Goal: Find contact information: Find contact information

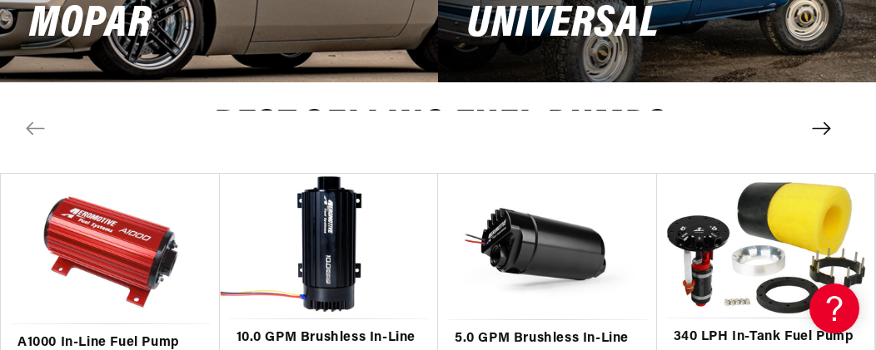
scroll to position [2830, 0]
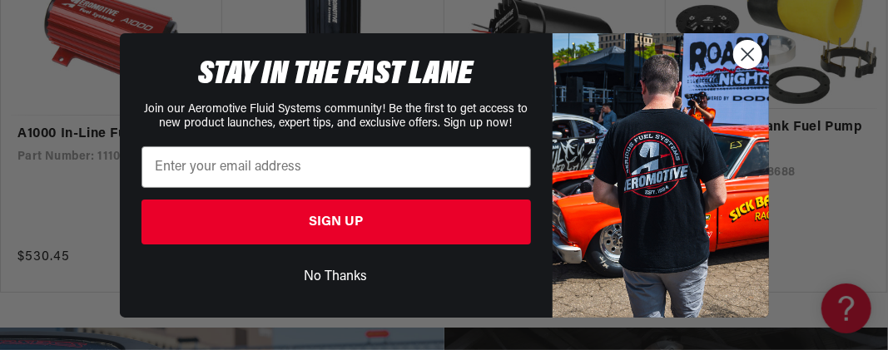
click at [353, 264] on button "No Thanks" at bounding box center [336, 277] width 390 height 32
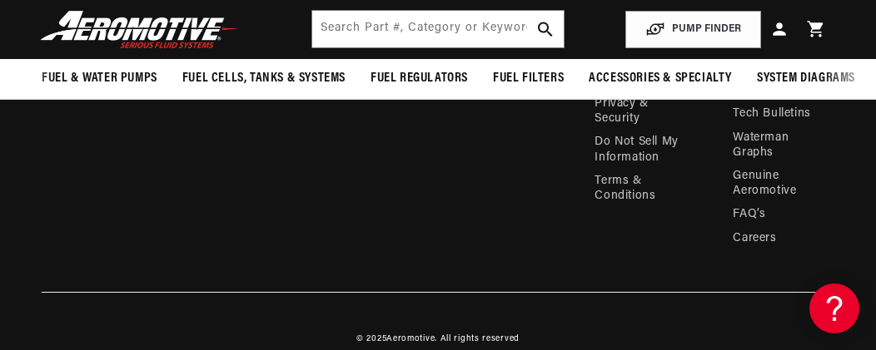
scroll to position [5352, 0]
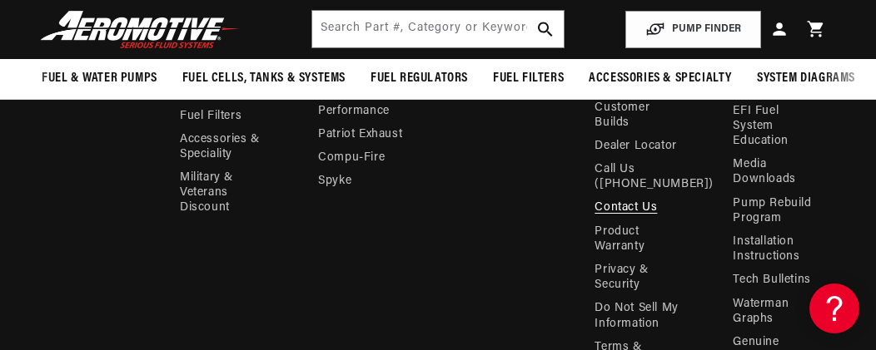
click at [621, 196] on link "Contact Us" at bounding box center [625, 207] width 62 height 23
